Goal: Navigation & Orientation: Find specific page/section

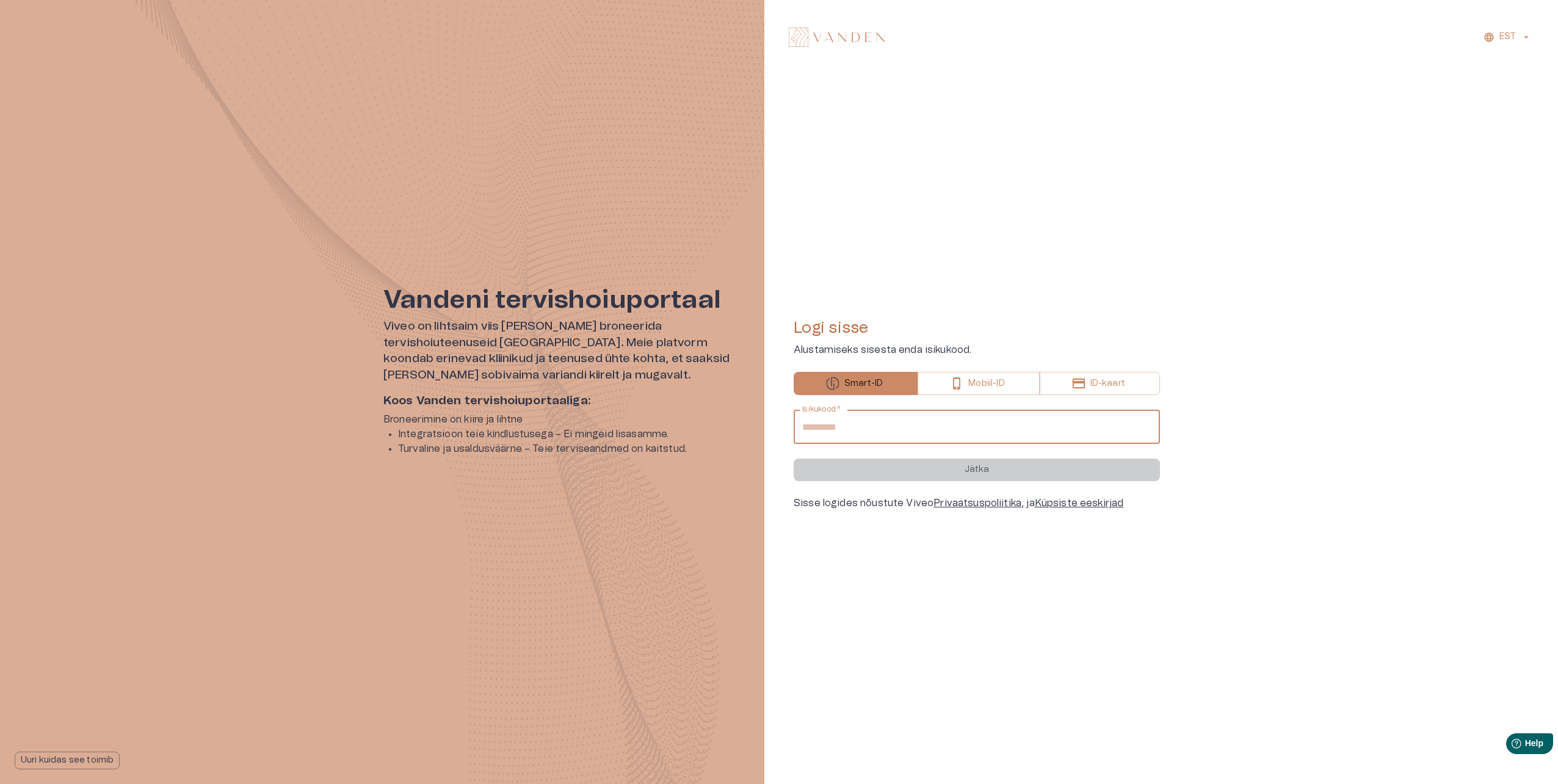
click at [891, 420] on input "Isikukood   *" at bounding box center [977, 427] width 366 height 34
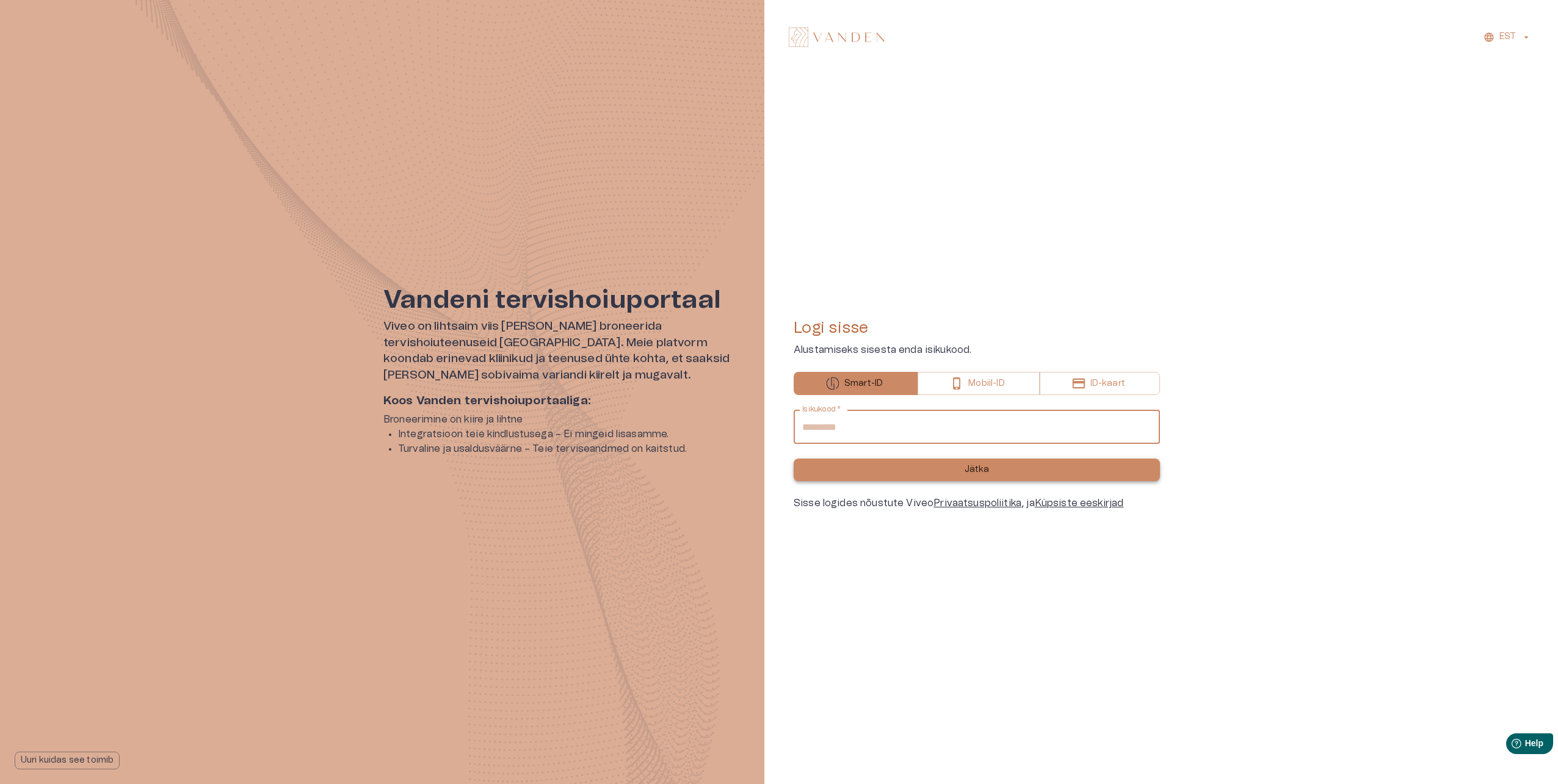
type input "**********"
click at [996, 477] on button "Jätka" at bounding box center [977, 470] width 366 height 23
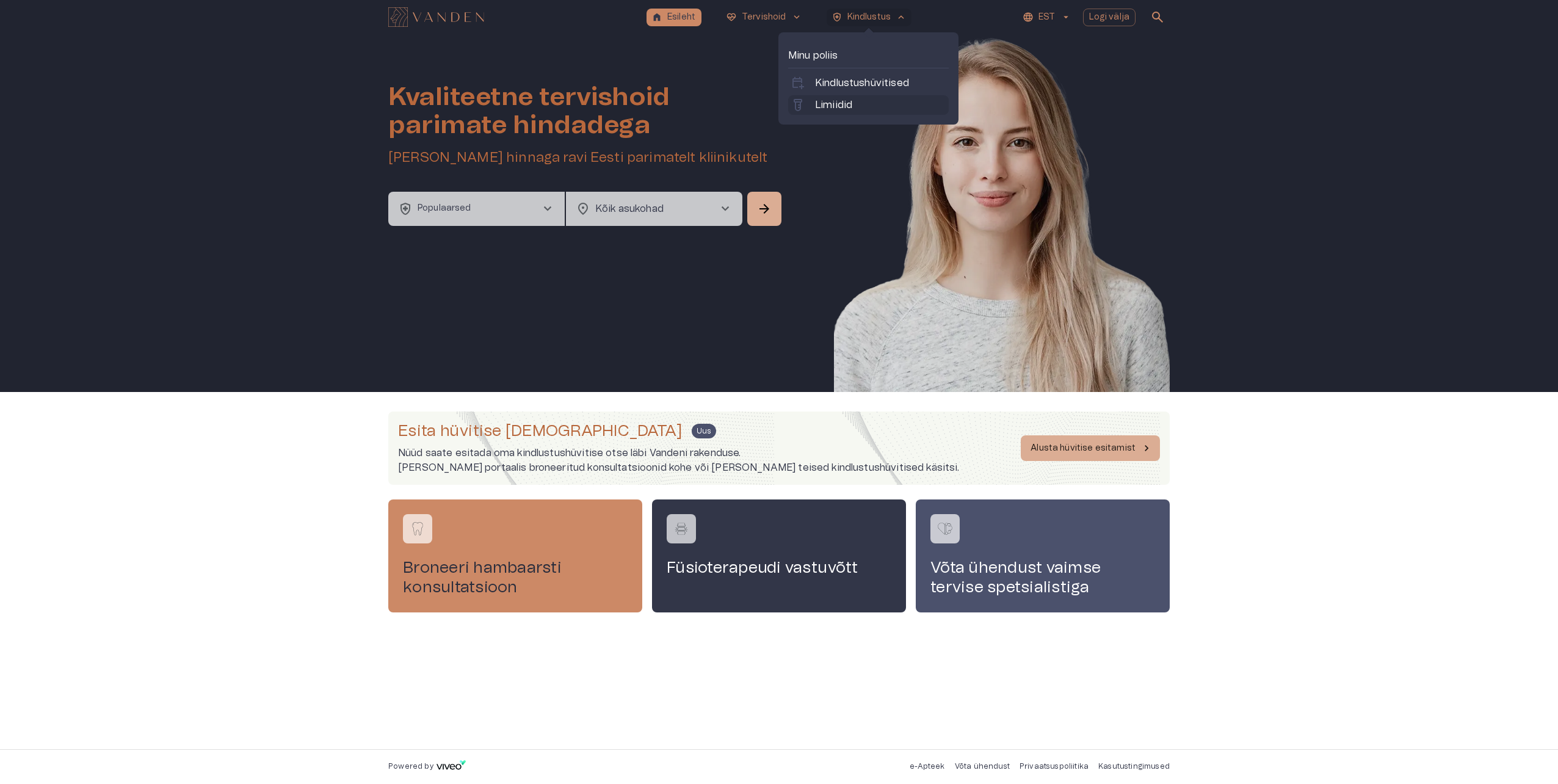
click at [847, 102] on p "Limiidid" at bounding box center [834, 104] width 37 height 14
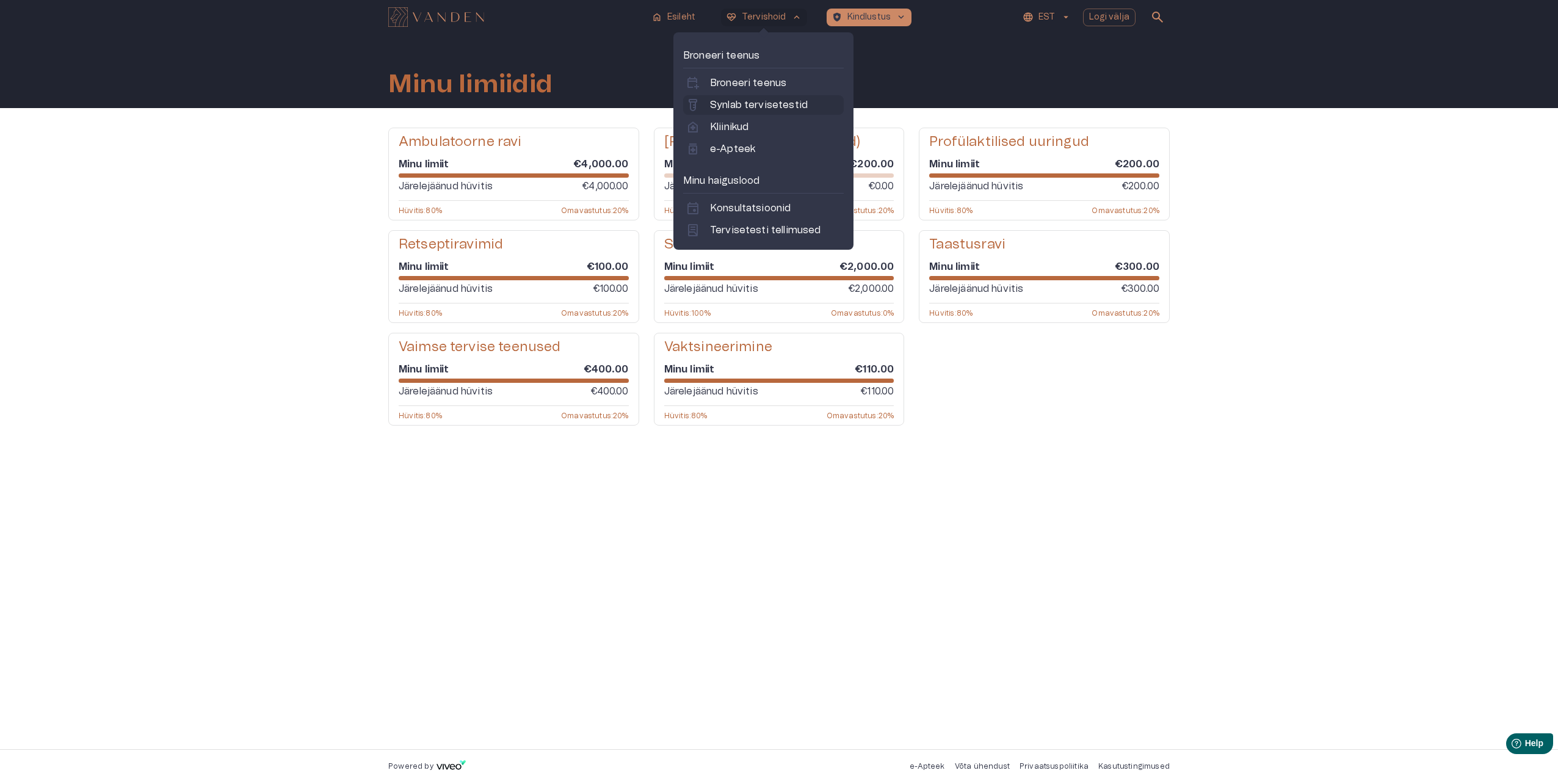
click at [781, 101] on p "Synlab tervisetestid" at bounding box center [759, 104] width 98 height 14
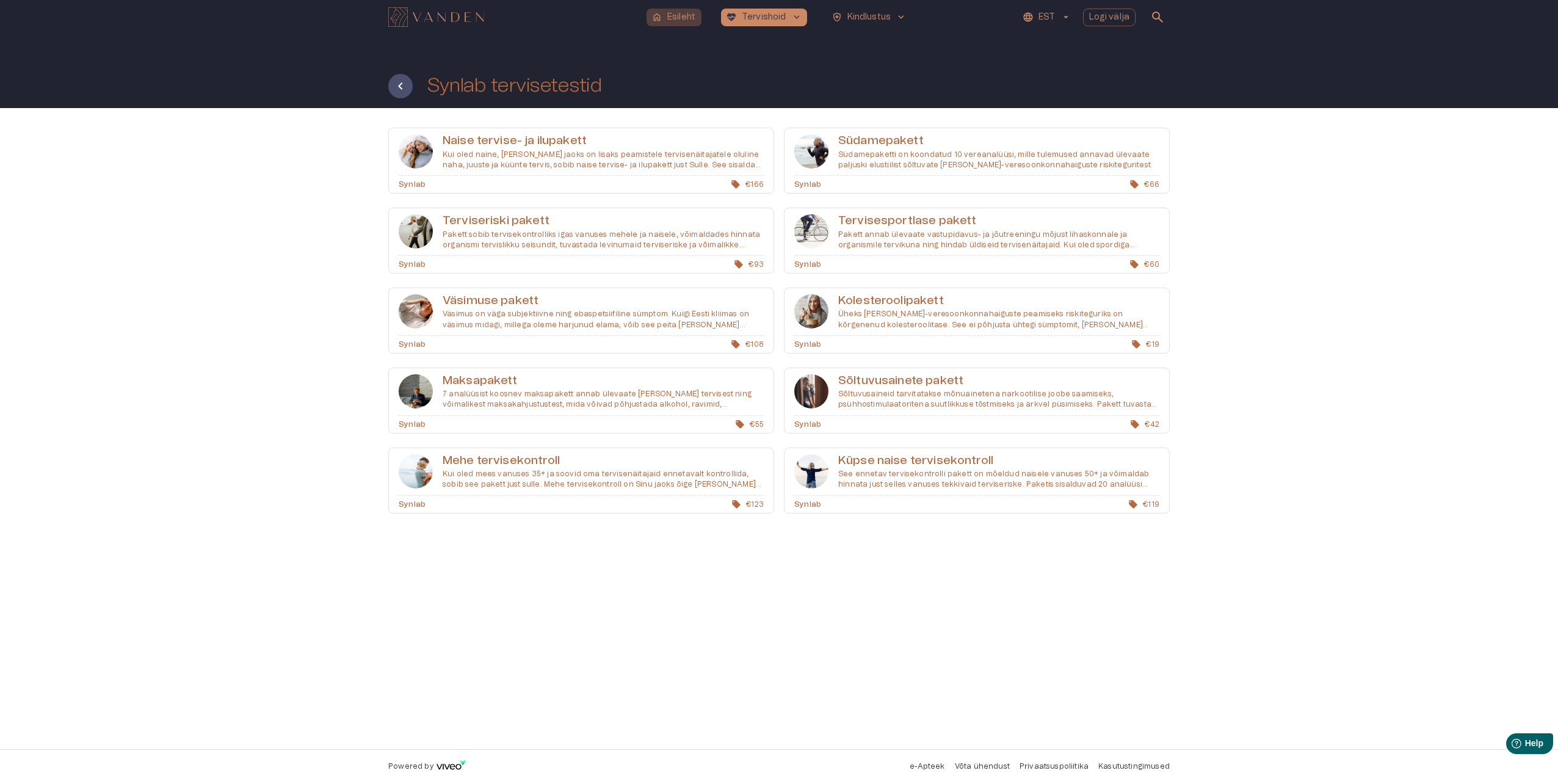
click at [687, 11] on p "Esileht" at bounding box center [682, 18] width 28 height 13
